Goal: Task Accomplishment & Management: Manage account settings

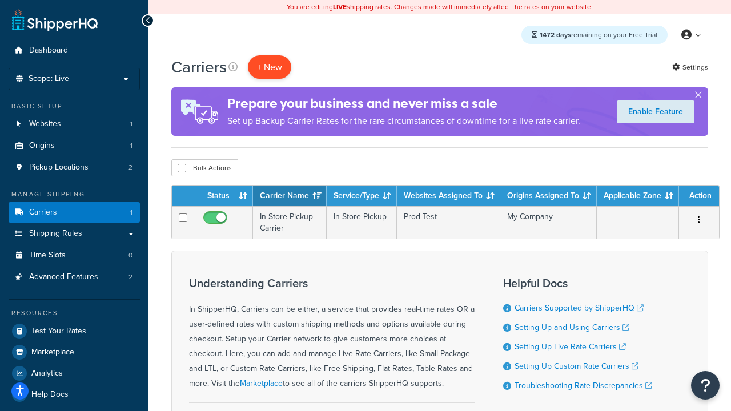
click at [269, 67] on button "+ New" at bounding box center [269, 66] width 43 height 23
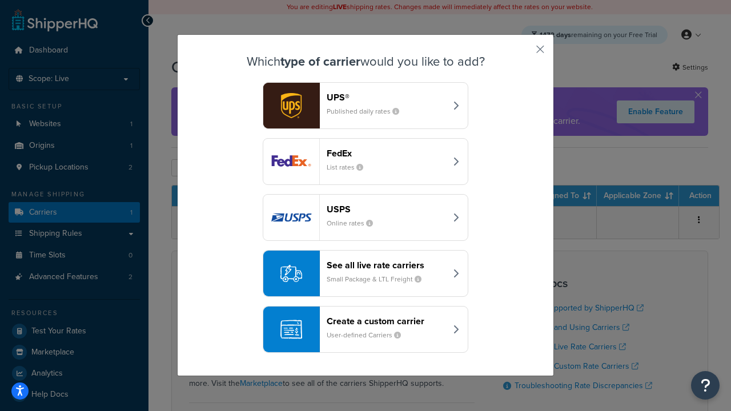
click at [386, 154] on header "FedEx" at bounding box center [386, 153] width 119 height 11
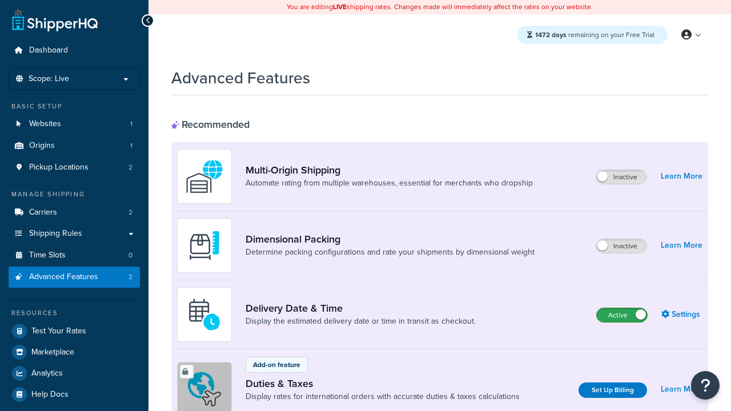
click at [622, 316] on label "Active" at bounding box center [622, 315] width 50 height 14
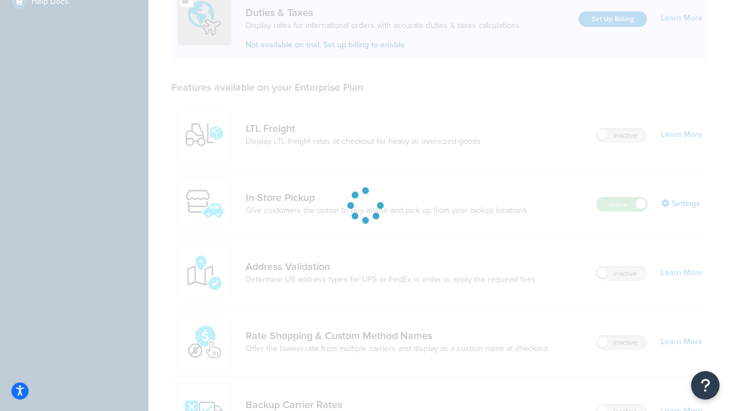
scroll to position [349, 0]
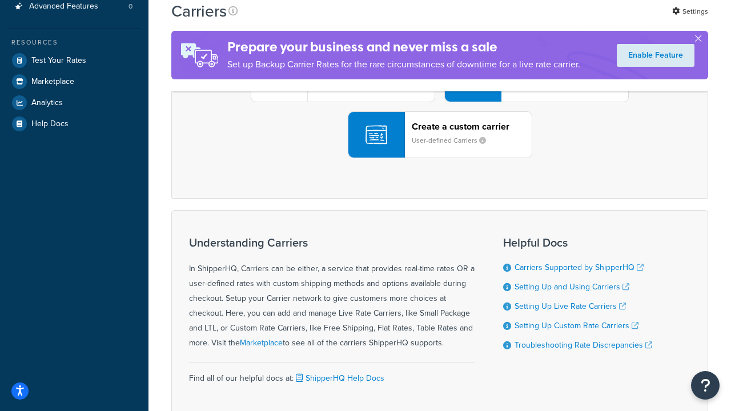
click at [440, 158] on div "UPS® Published daily rates FedEx List rates USPS Online rates See all live rate…" at bounding box center [439, 78] width 513 height 159
click at [568, 20] on header "FedEx" at bounding box center [568, 14] width 120 height 11
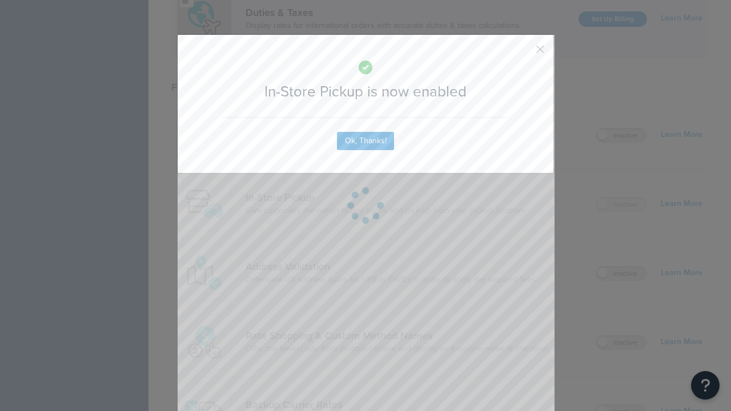
click at [523, 53] on button "button" at bounding box center [523, 53] width 3 height 3
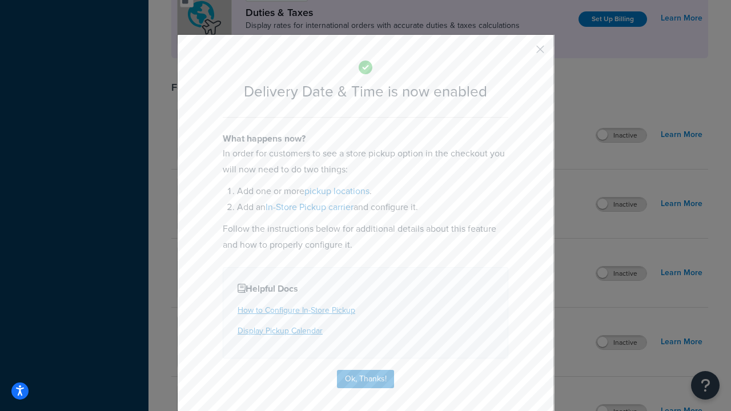
scroll to position [110, 0]
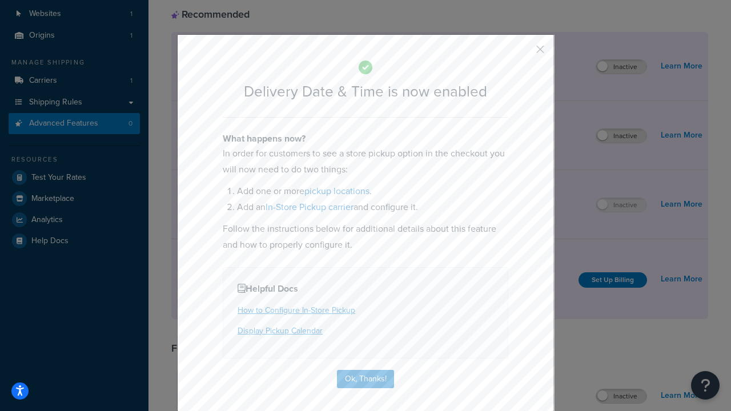
click at [523, 53] on button "button" at bounding box center [523, 53] width 3 height 3
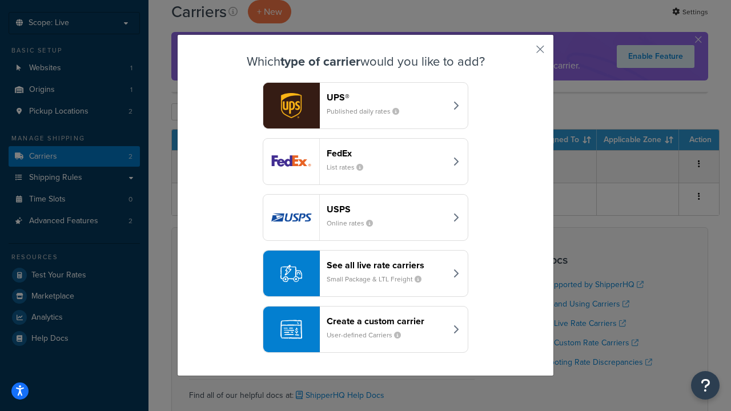
click at [365, 330] on div "Create a custom carrier User-defined Carriers" at bounding box center [386, 329] width 119 height 27
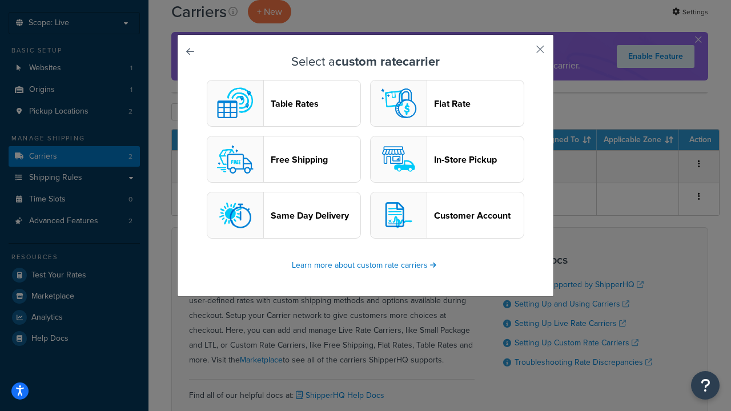
click at [447, 160] on header "In-Store Pickup" at bounding box center [479, 159] width 90 height 11
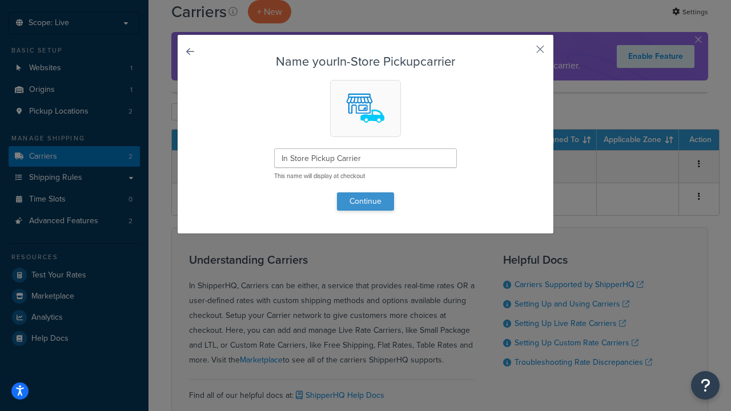
type input "In Store Pickup Carrier"
click at [365, 201] on button "Continue" at bounding box center [365, 201] width 57 height 18
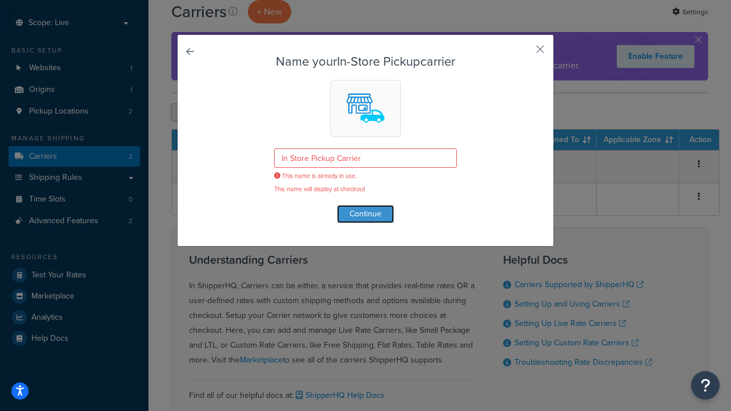
click at [523, 53] on button "button" at bounding box center [523, 53] width 3 height 3
click at [182, 113] on input "checkbox" at bounding box center [182, 112] width 9 height 9
checkbox input "true"
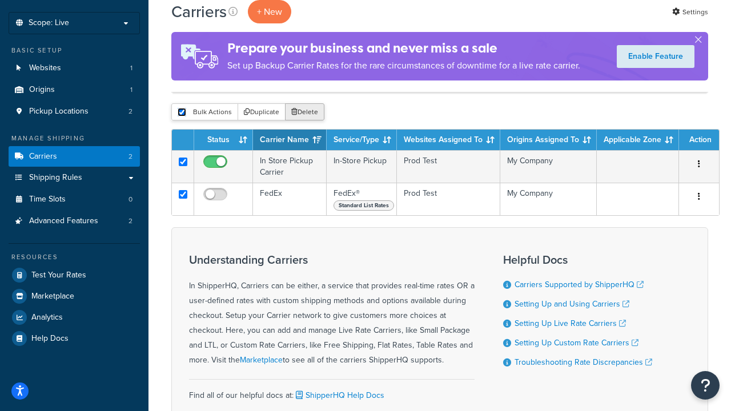
click at [304, 113] on button "Delete" at bounding box center [304, 111] width 39 height 17
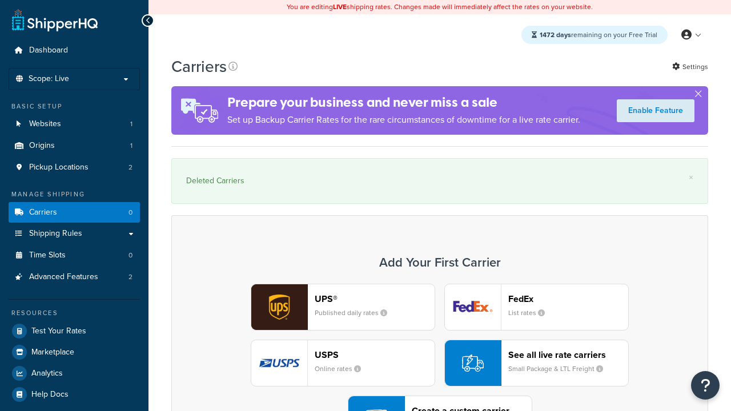
click at [440, 332] on div "UPS® Published daily rates FedEx List rates USPS Online rates See all live rate…" at bounding box center [439, 363] width 513 height 159
click at [440, 405] on div "Create a custom carrier User-defined Carriers" at bounding box center [472, 418] width 120 height 27
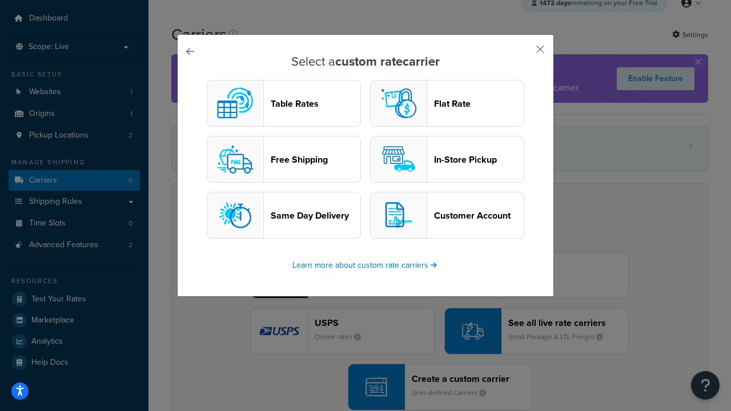
click at [447, 160] on header "In-Store Pickup" at bounding box center [479, 159] width 90 height 11
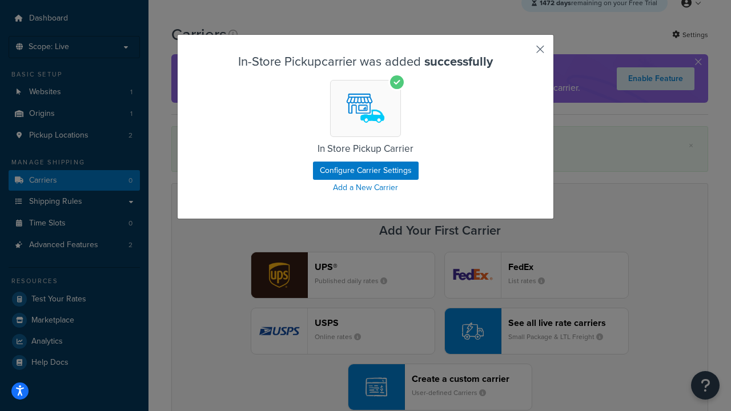
click at [523, 53] on button "button" at bounding box center [523, 53] width 3 height 3
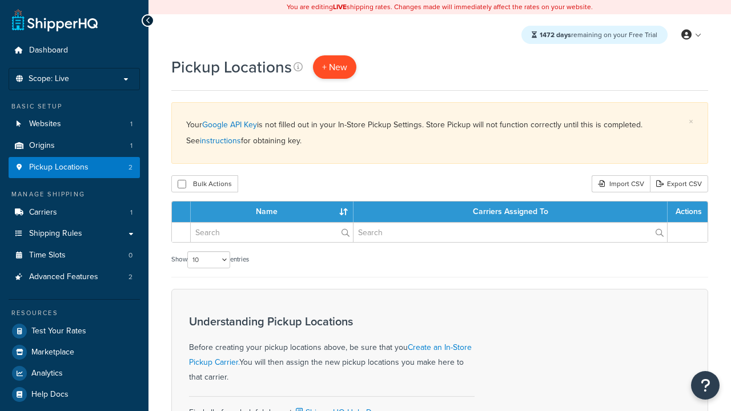
click at [333, 67] on span "+ New" at bounding box center [334, 67] width 25 height 13
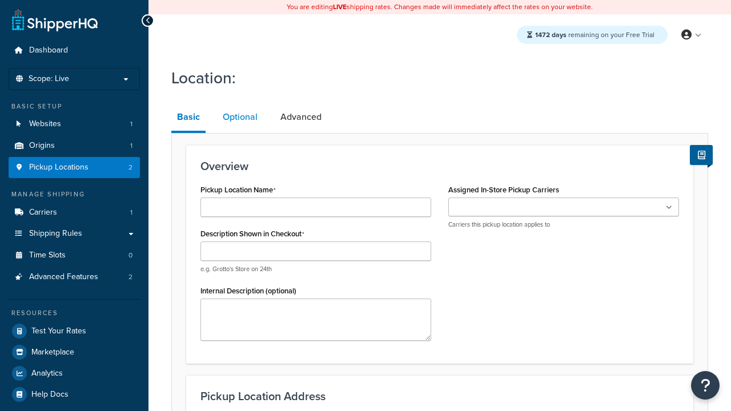
click at [239, 118] on link "Optional" at bounding box center [240, 116] width 46 height 27
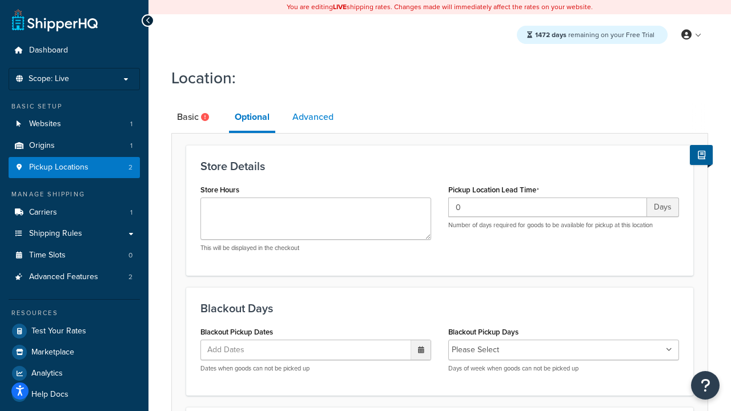
click at [313, 118] on link "Advanced" at bounding box center [313, 116] width 53 height 27
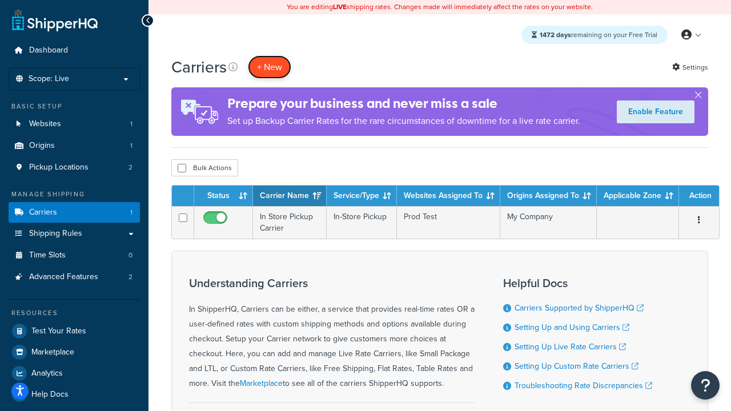
click at [269, 67] on button "+ New" at bounding box center [269, 66] width 43 height 23
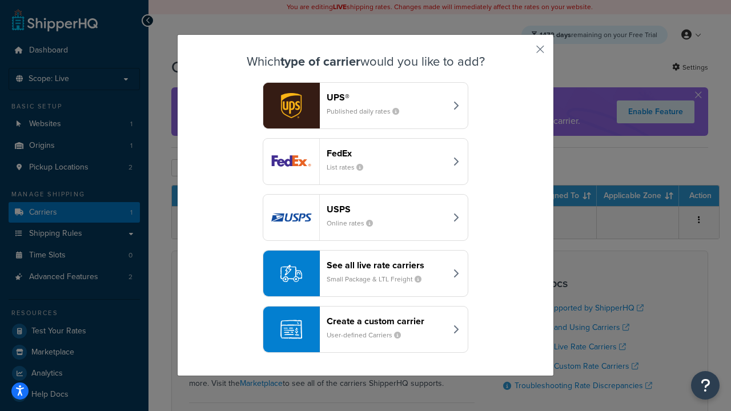
click at [365, 330] on div "Create a custom carrier User-defined Carriers" at bounding box center [386, 329] width 119 height 27
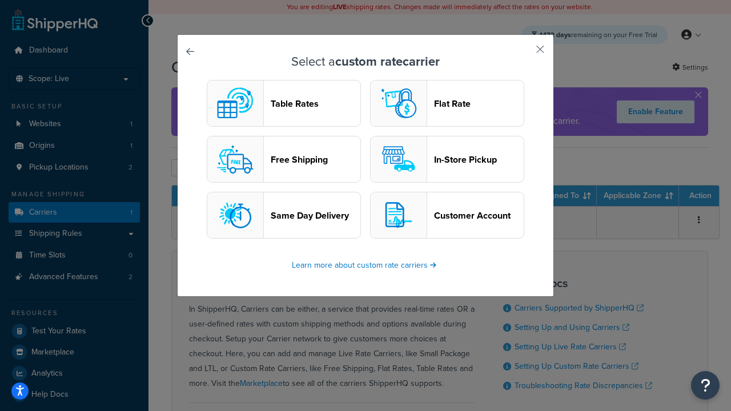
click at [447, 104] on header "Flat Rate" at bounding box center [479, 103] width 90 height 11
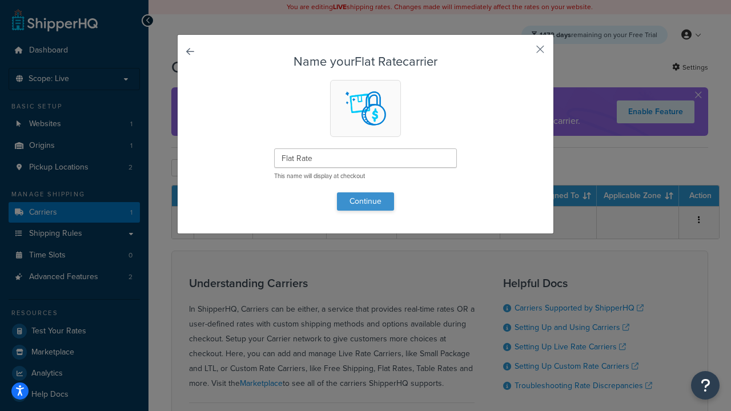
type input "Flat Rate"
click at [365, 201] on button "Continue" at bounding box center [365, 201] width 57 height 18
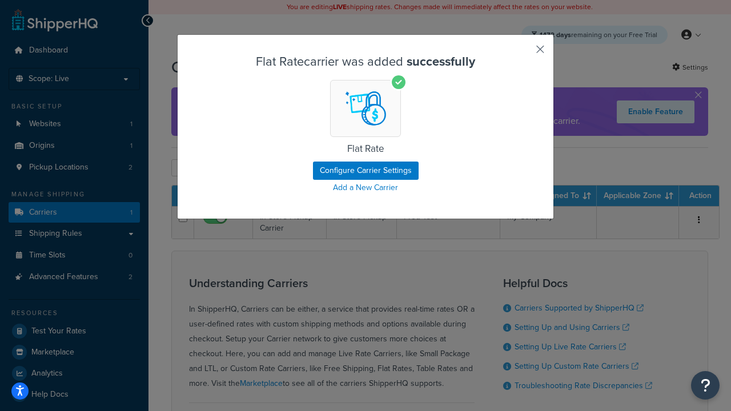
click at [523, 53] on button "button" at bounding box center [523, 53] width 3 height 3
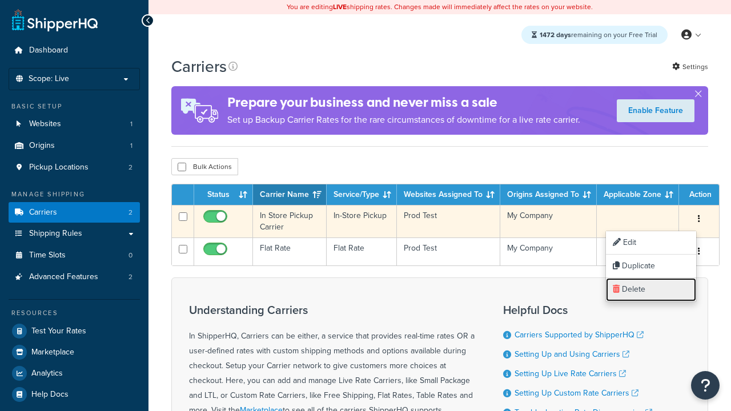
click at [650, 289] on link "Delete" at bounding box center [651, 289] width 90 height 23
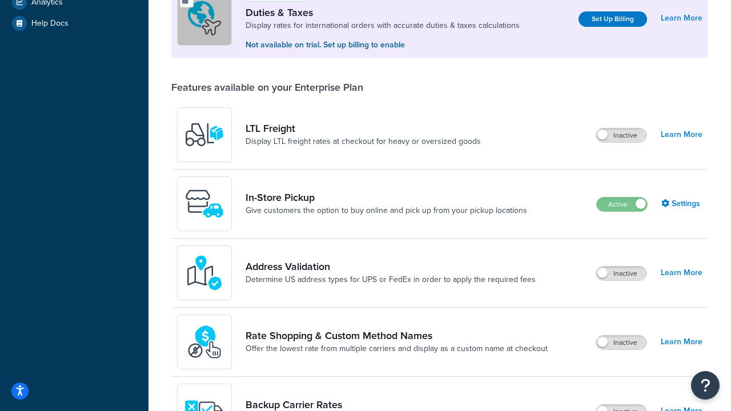
scroll to position [349, 0]
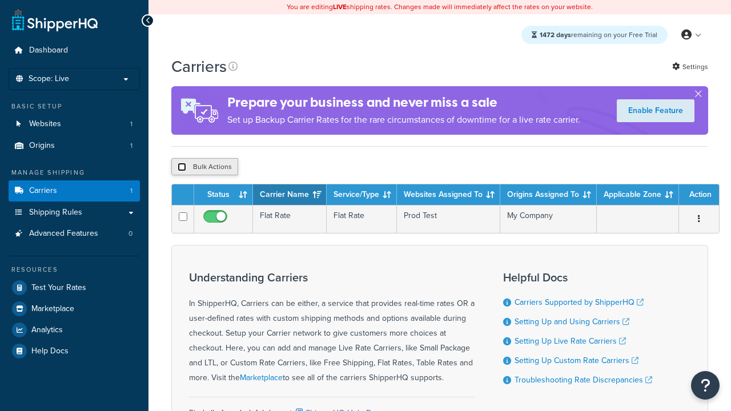
click at [182, 168] on input "checkbox" at bounding box center [182, 167] width 9 height 9
checkbox input "true"
click at [0, 0] on button "Delete" at bounding box center [0, 0] width 0 height 0
